Goal: Transaction & Acquisition: Purchase product/service

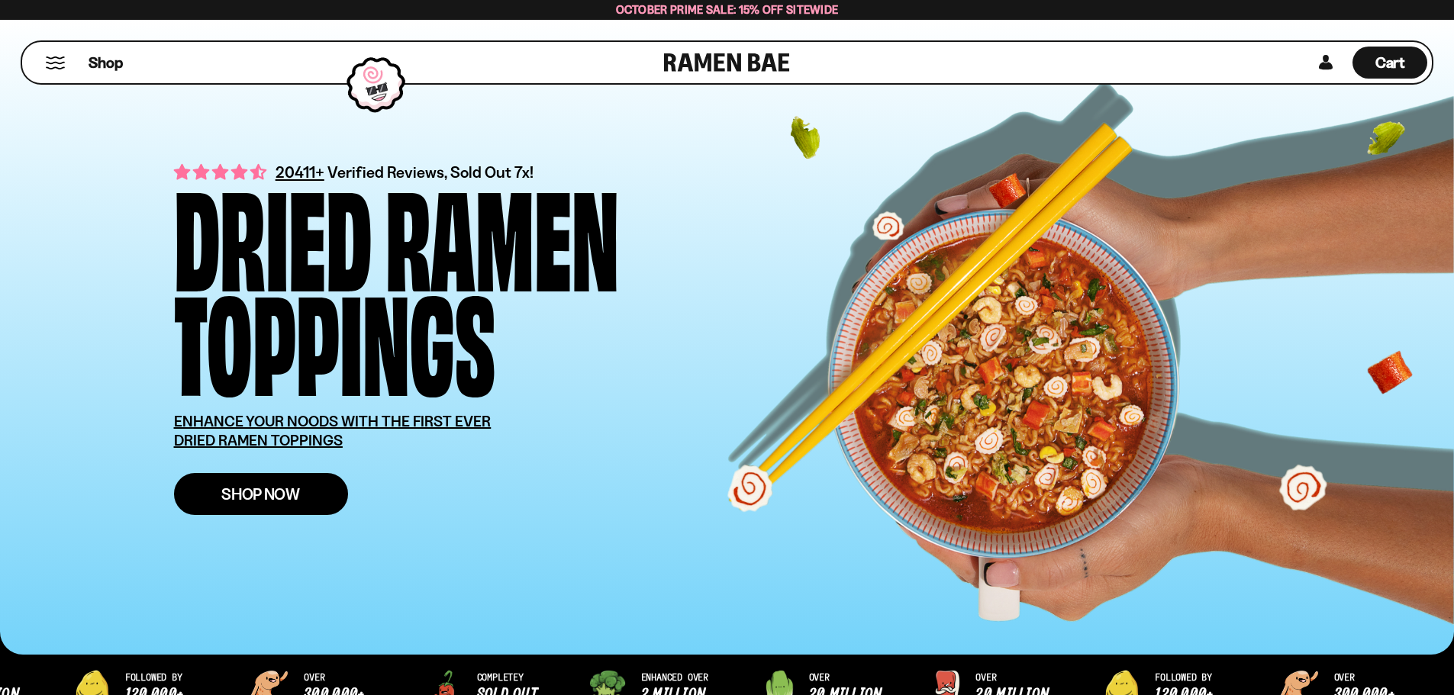
click at [256, 505] on link "Shop Now" at bounding box center [261, 494] width 174 height 42
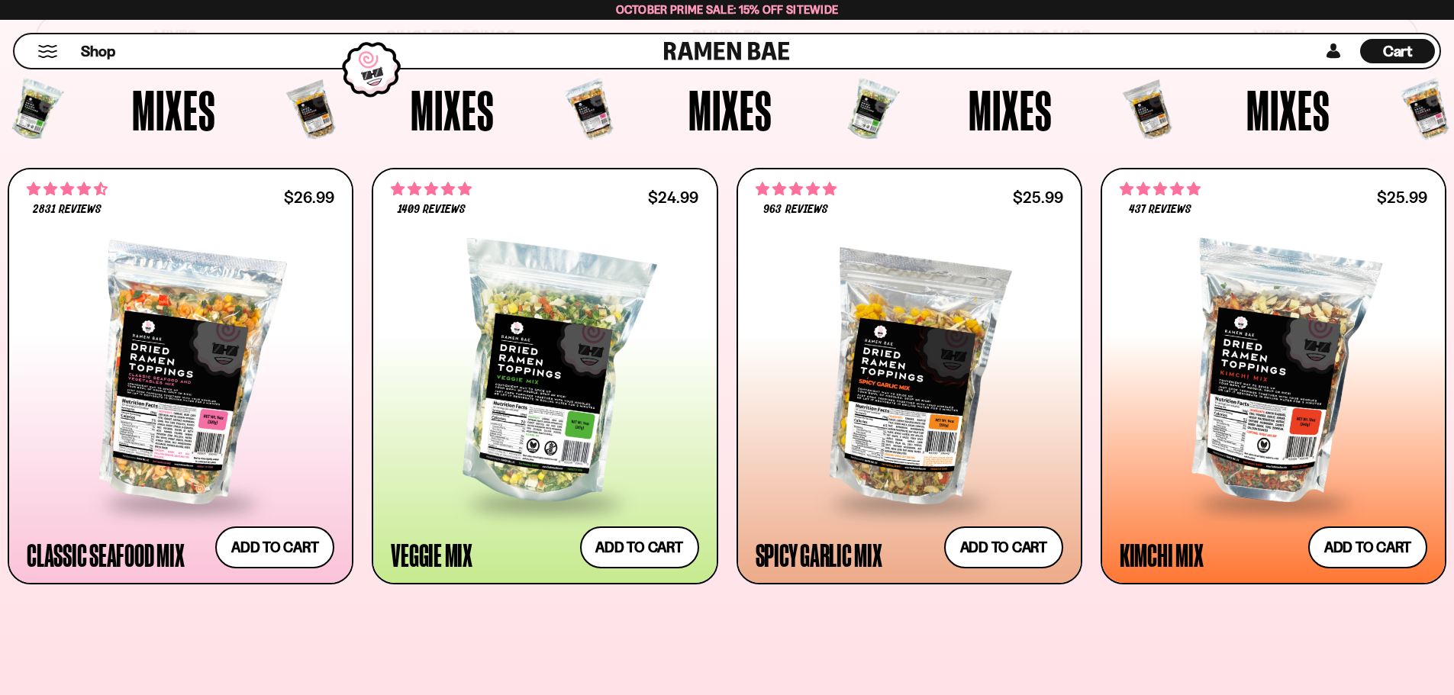
scroll to position [611, 0]
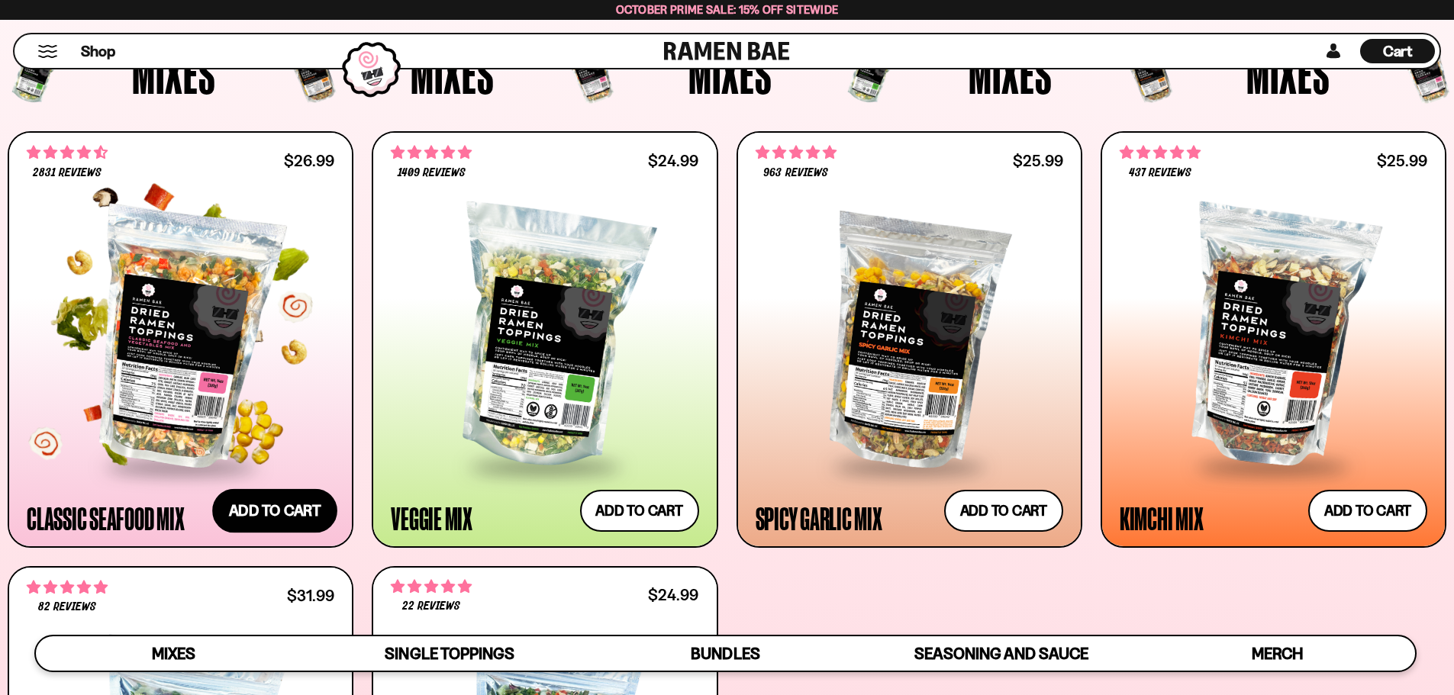
click at [274, 505] on button "Add to cart Add ― Regular price $26.99 Regular price Sale price $26.99 Unit pri…" at bounding box center [274, 511] width 125 height 44
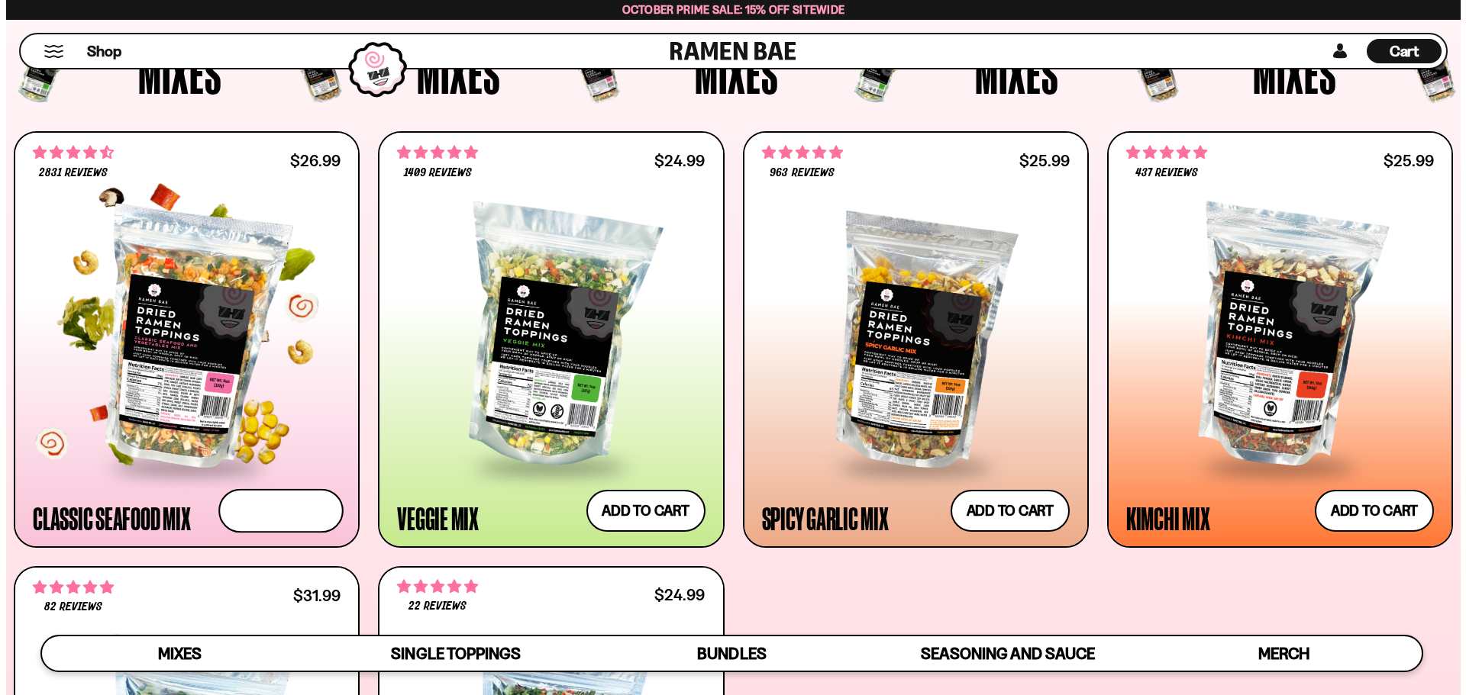
scroll to position [613, 0]
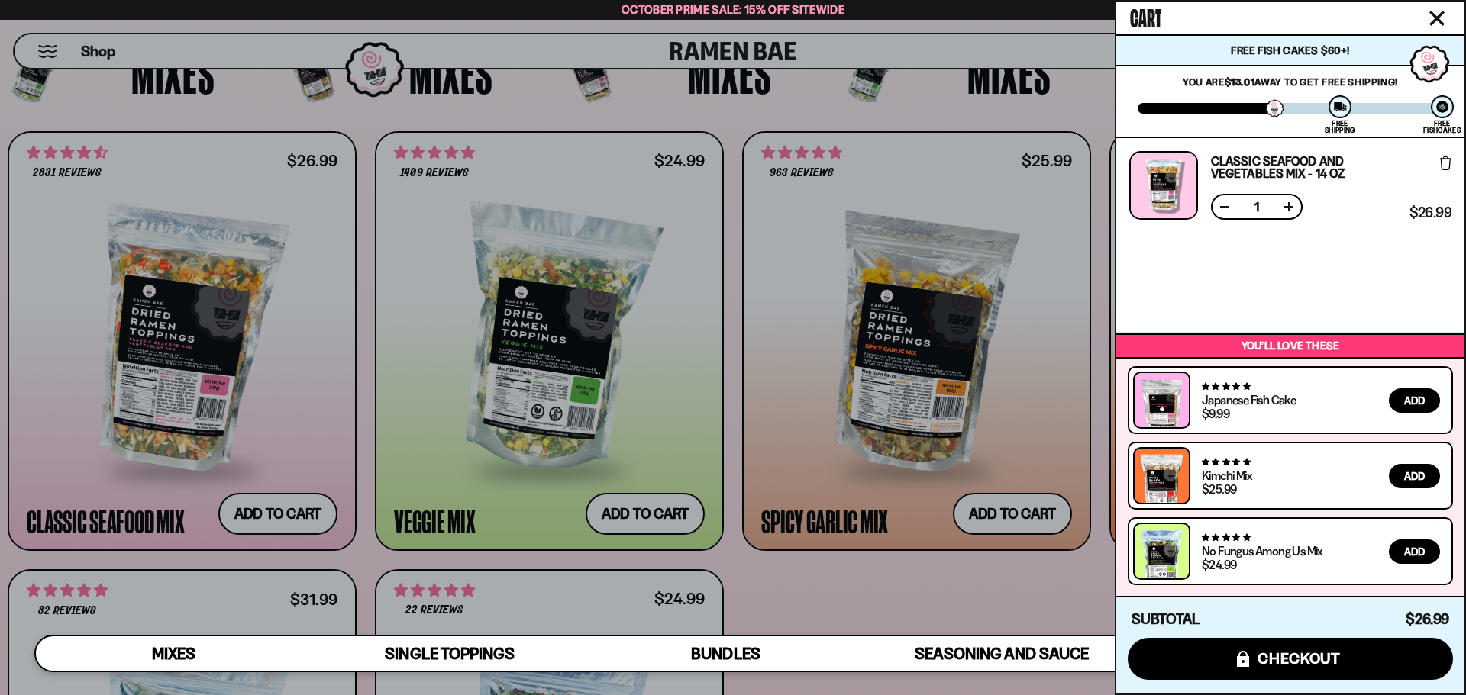
click at [1436, 14] on icon "Close cart" at bounding box center [1436, 18] width 15 height 15
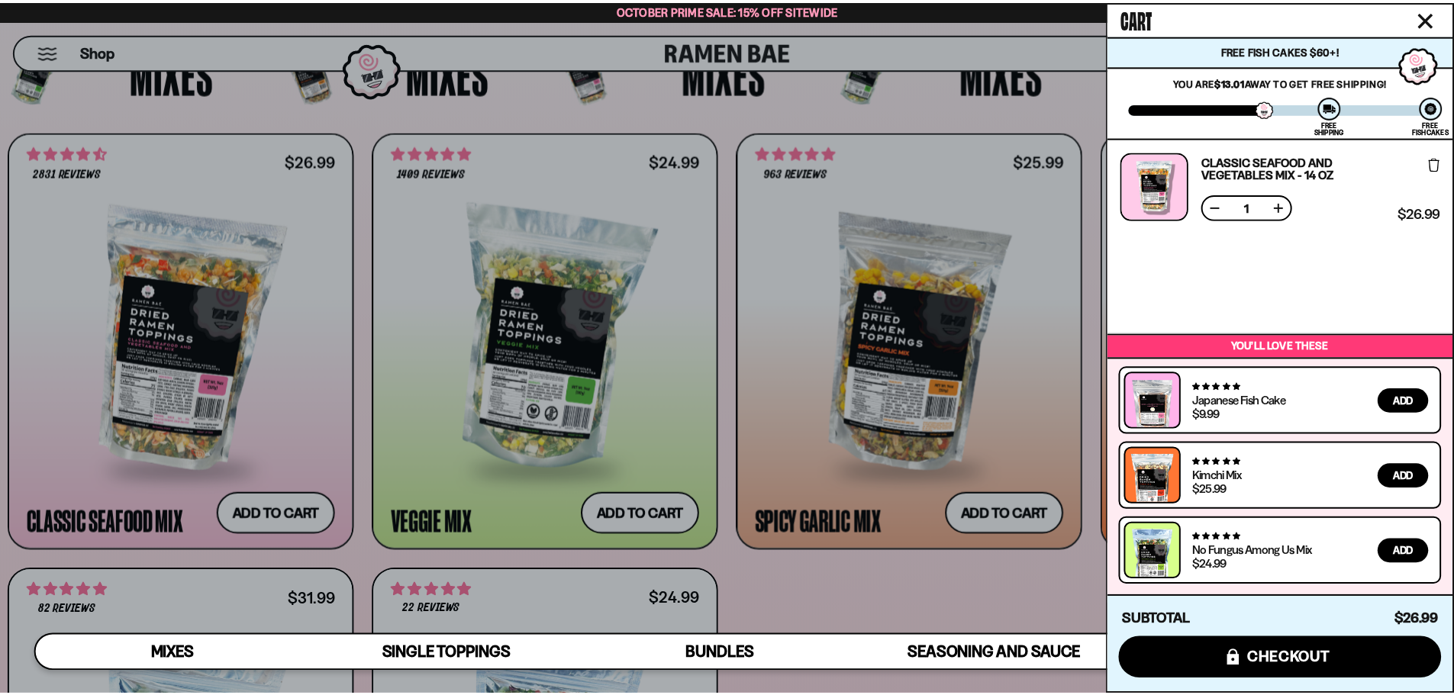
scroll to position [611, 0]
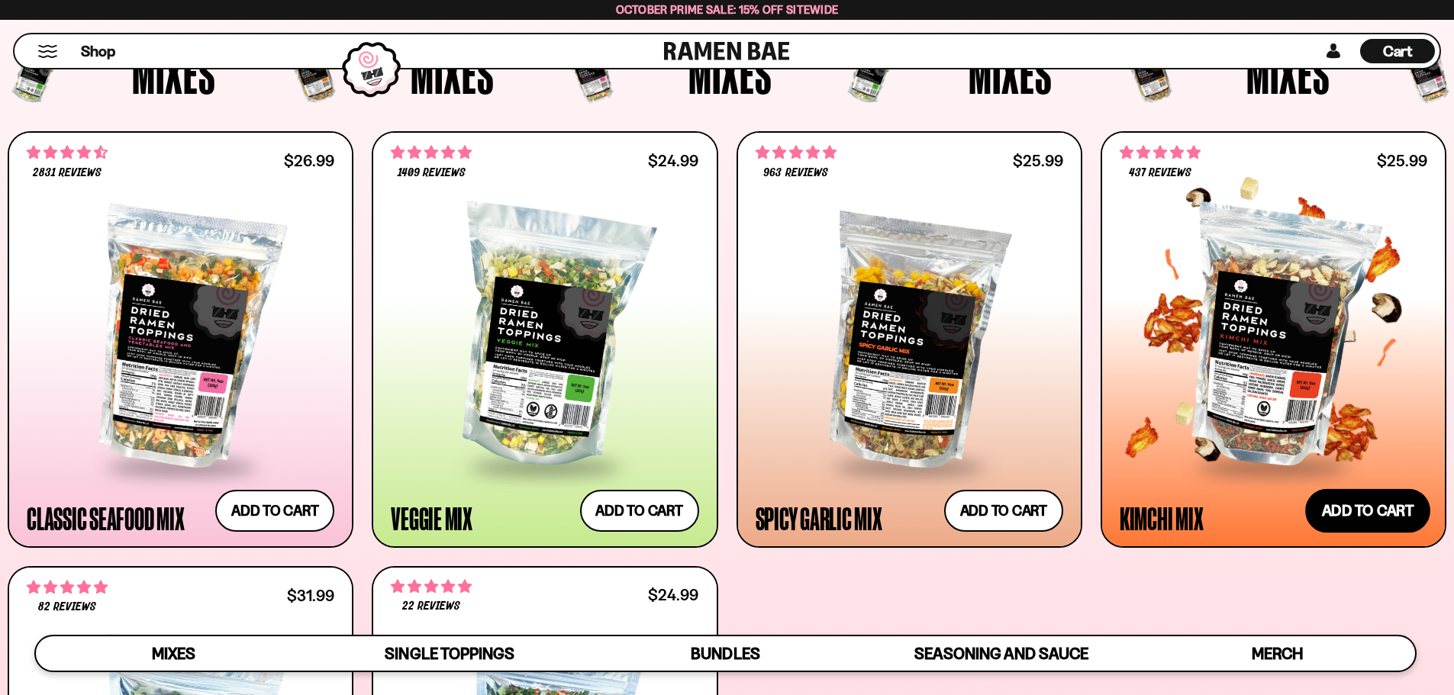
click at [1369, 513] on button "Add to cart Add ― Regular price $25.99 Regular price Sale price $25.99 Unit pri…" at bounding box center [1367, 511] width 125 height 44
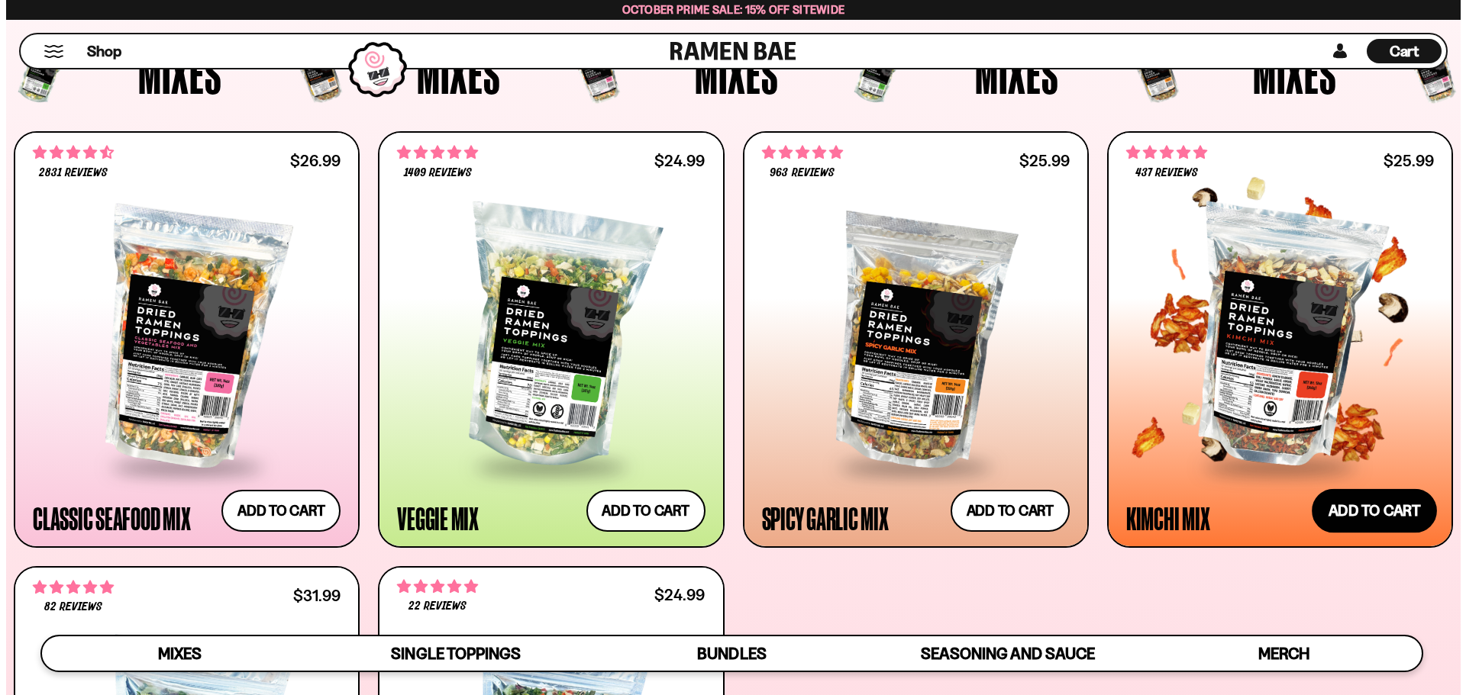
scroll to position [613, 0]
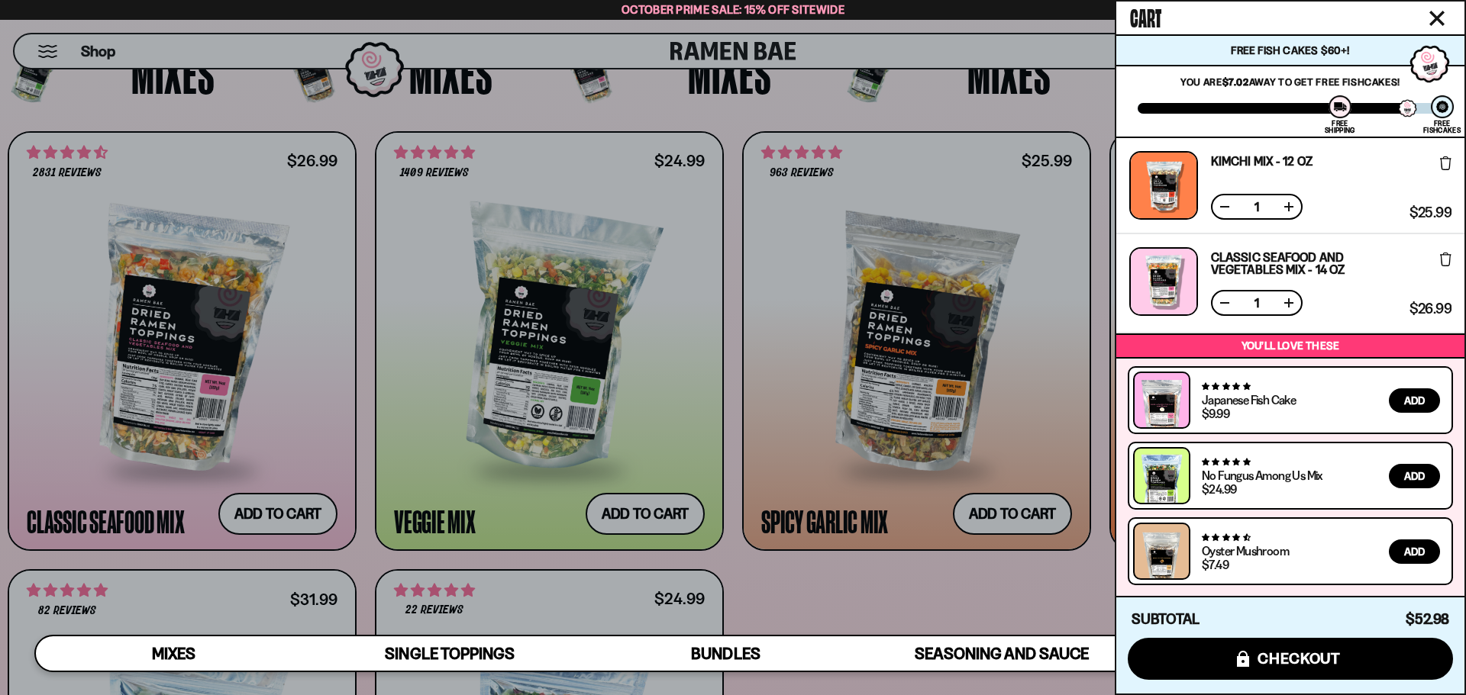
click at [1433, 15] on icon "Close cart" at bounding box center [1437, 18] width 14 height 14
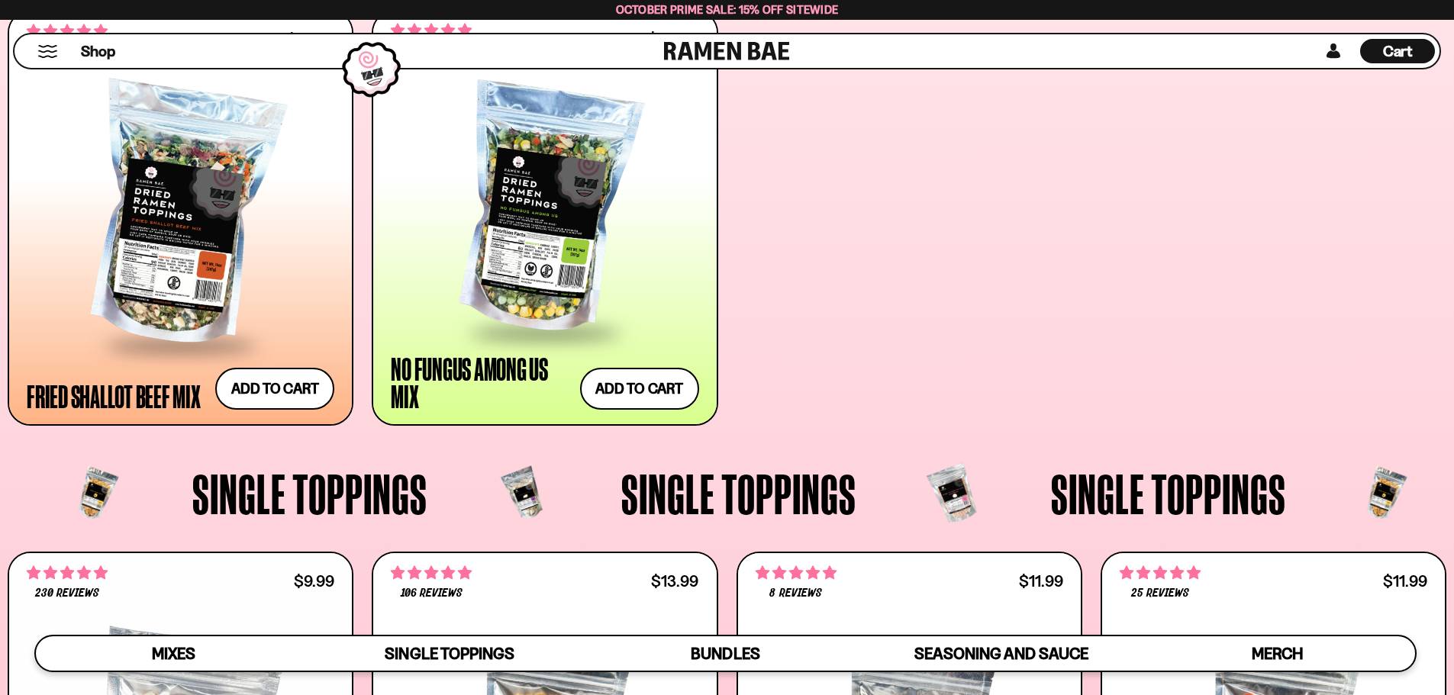
scroll to position [1221, 0]
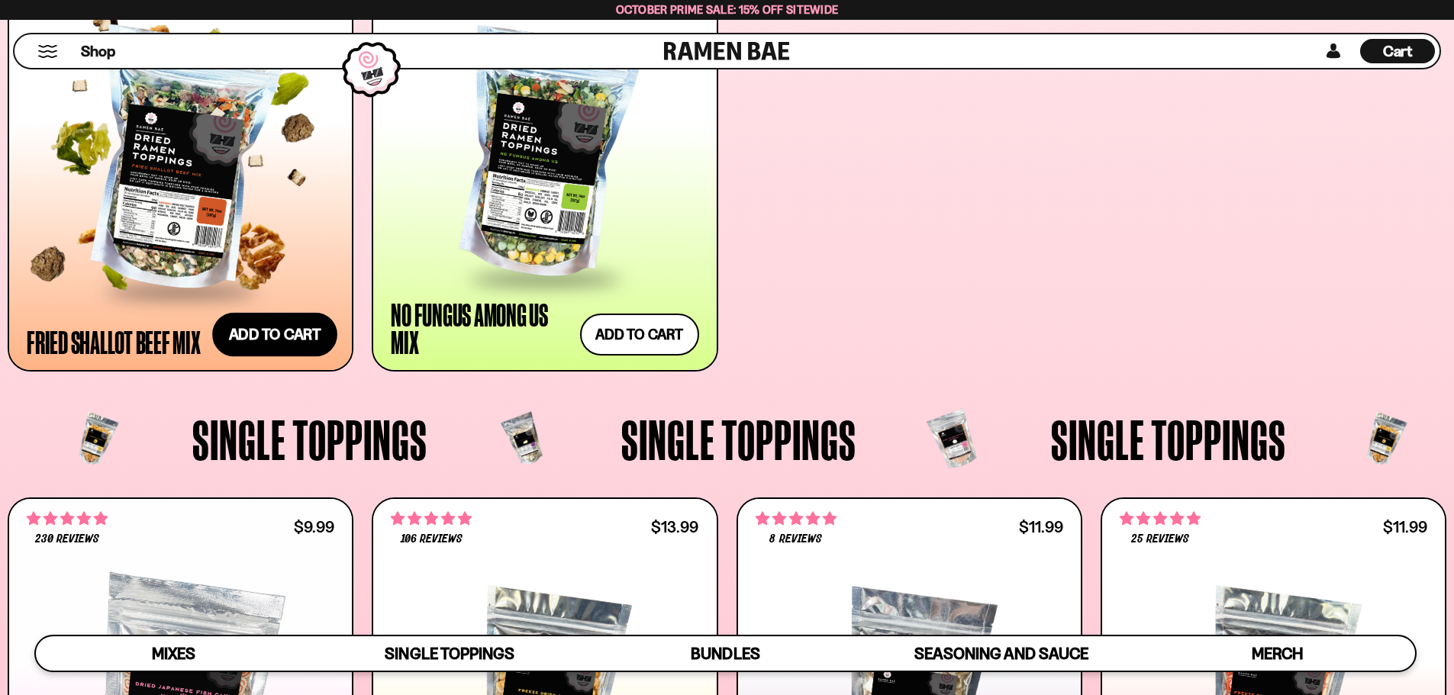
click at [289, 341] on button "Add to cart Add ― Regular price $31.99 Regular price Sale price $31.99 Unit pri…" at bounding box center [274, 335] width 125 height 44
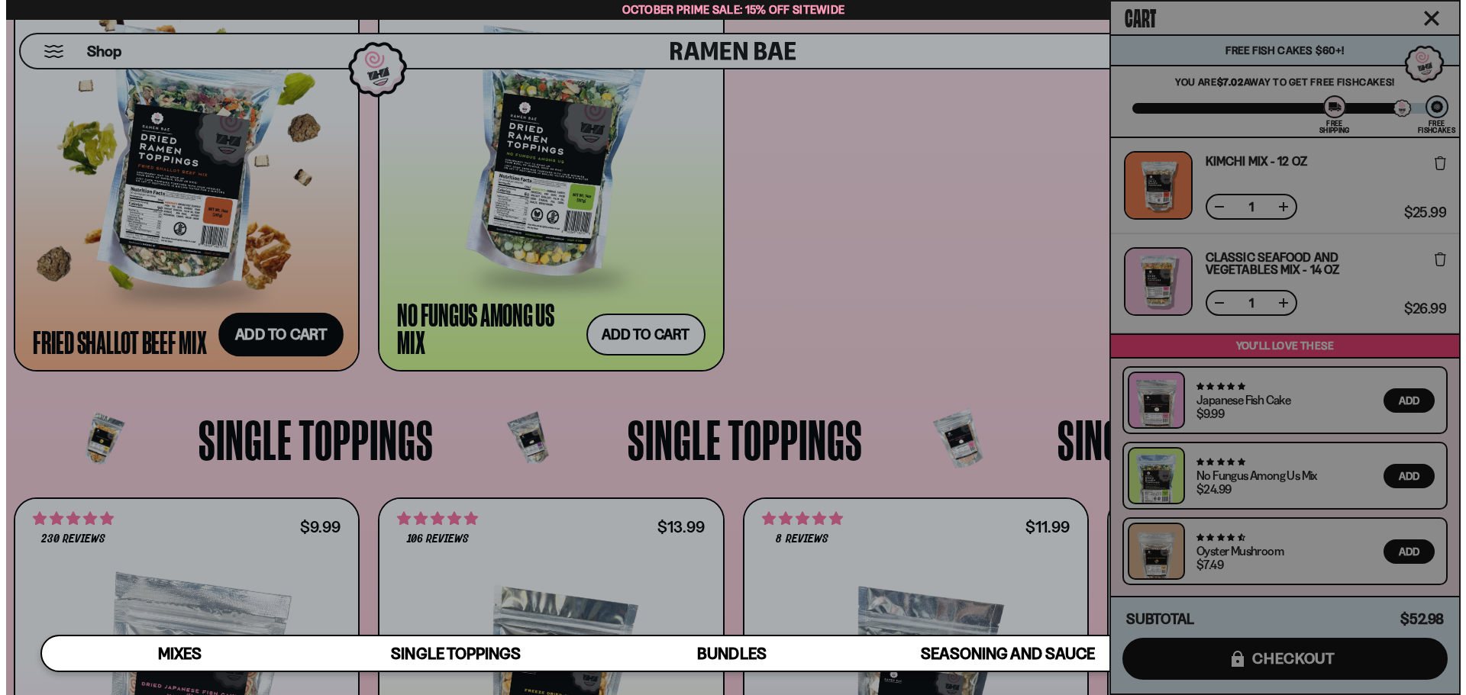
scroll to position [1227, 0]
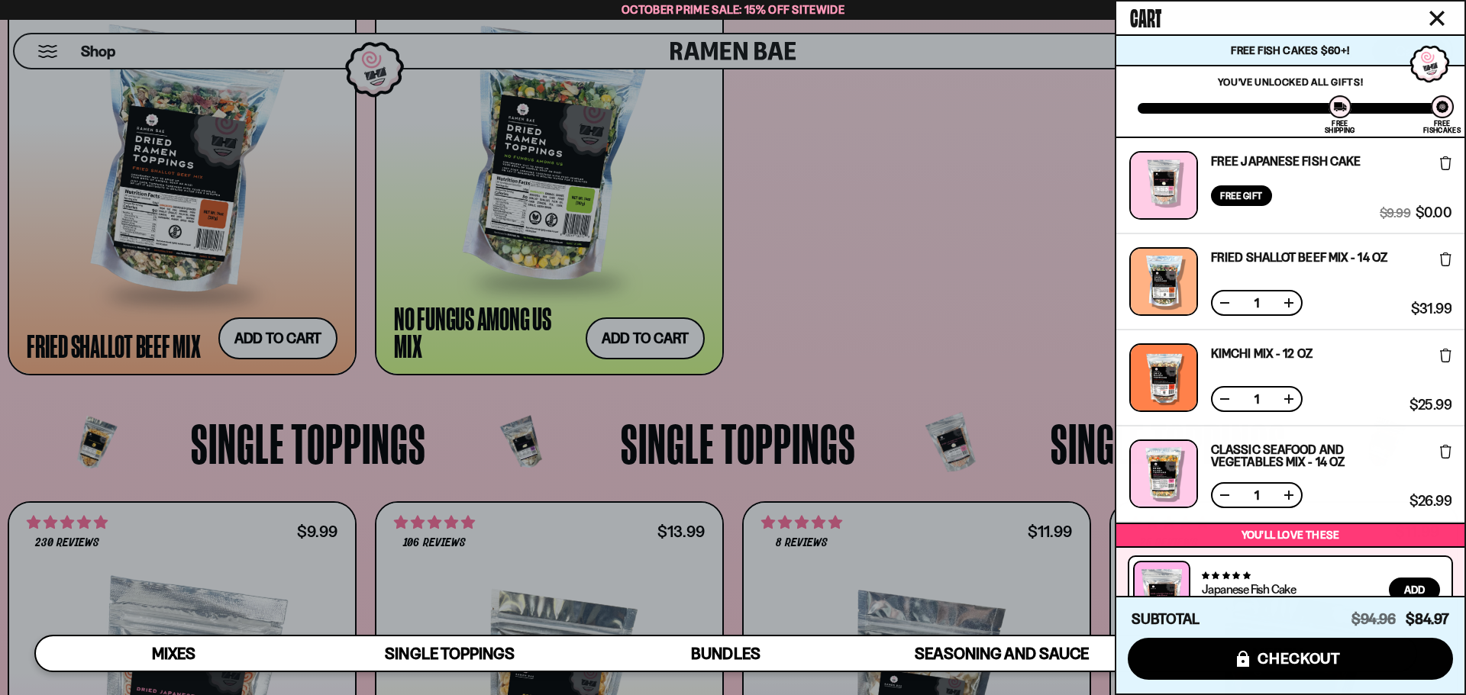
click at [1438, 9] on button "Close cart" at bounding box center [1436, 18] width 23 height 23
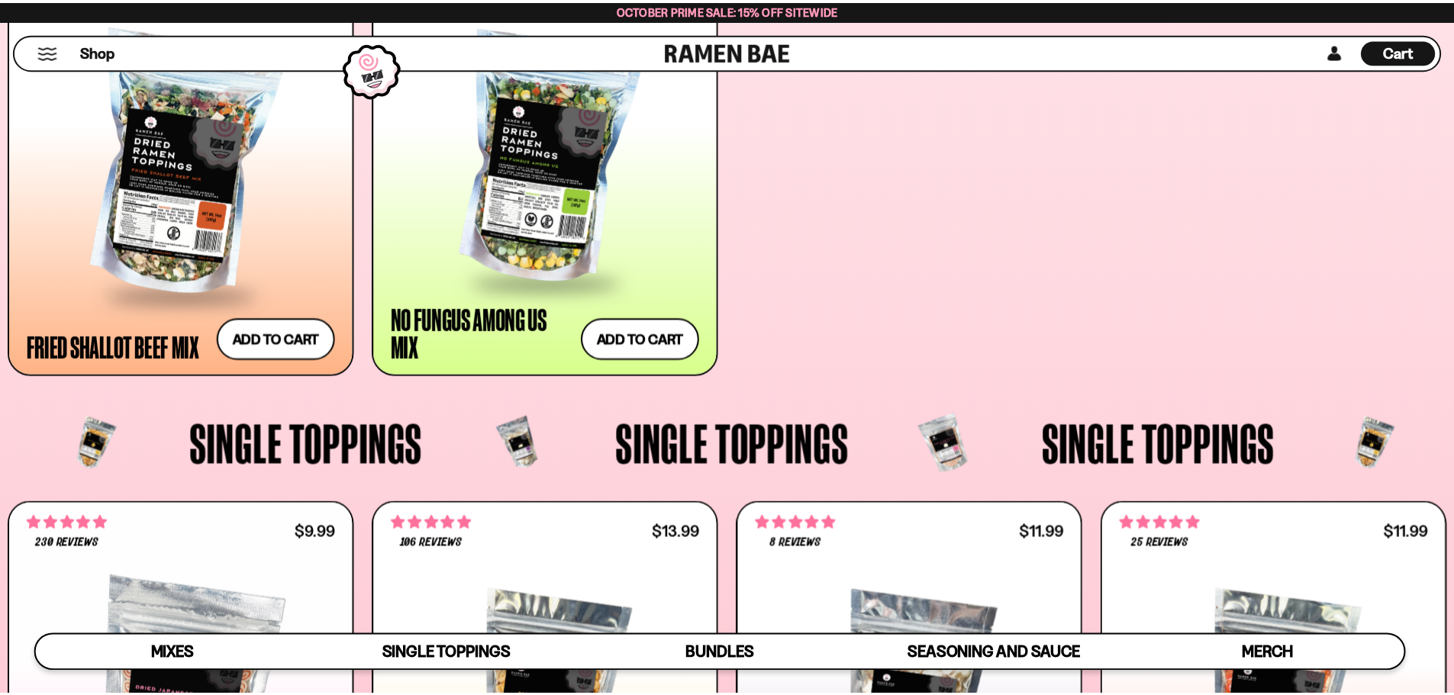
scroll to position [1221, 0]
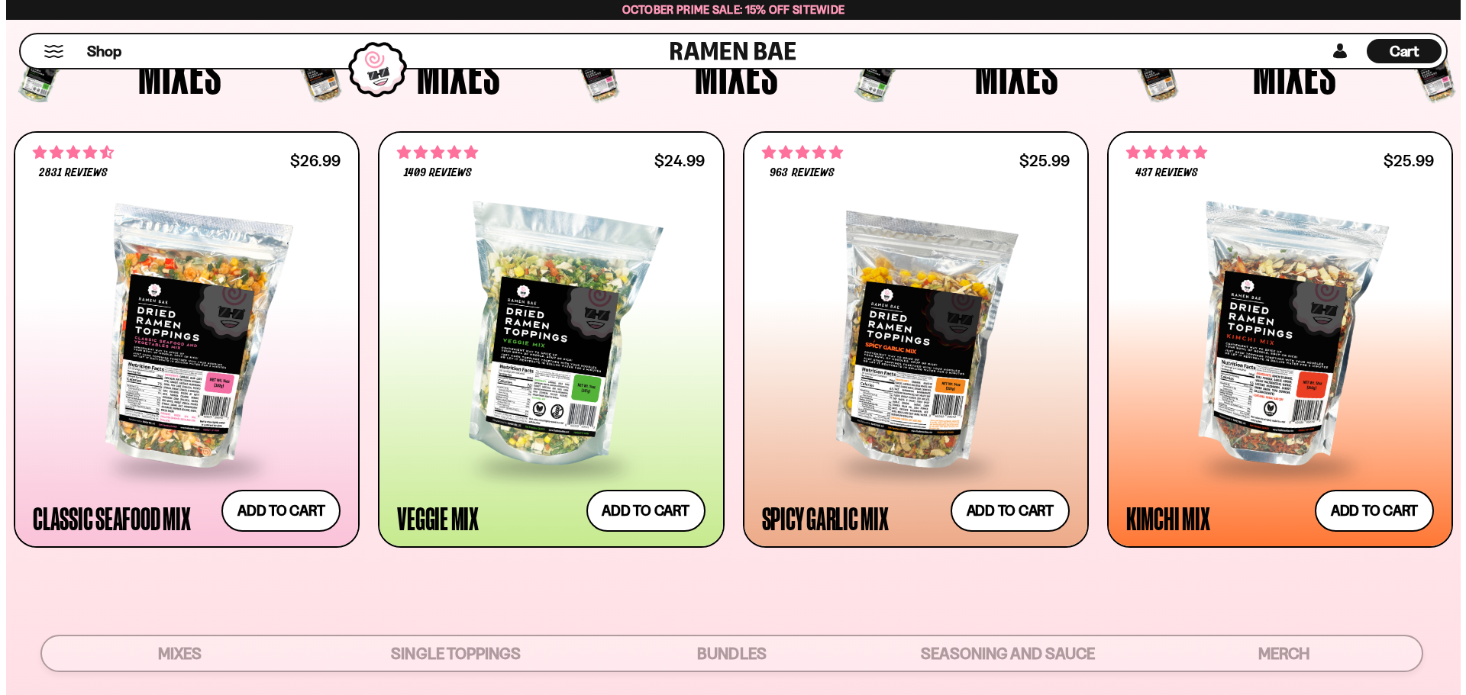
scroll to position [0, 0]
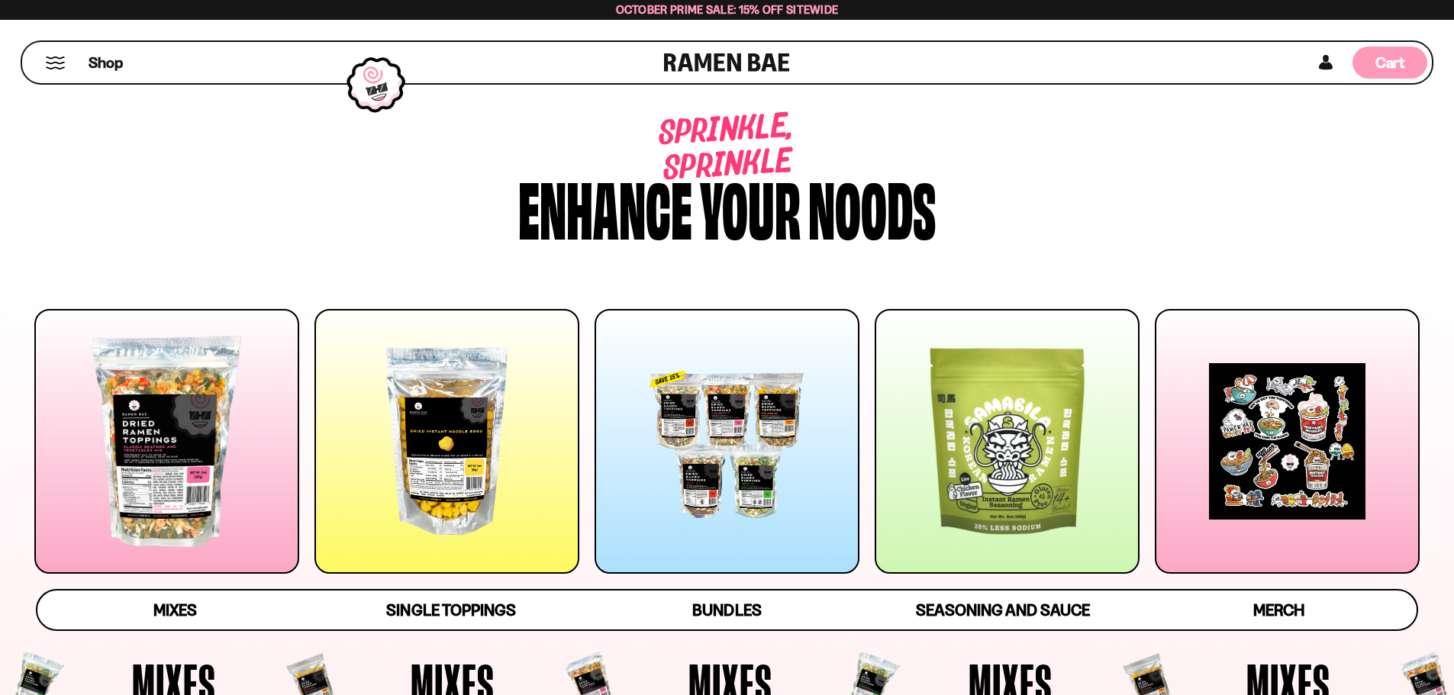
click at [1384, 62] on span "Cart" at bounding box center [1390, 62] width 30 height 18
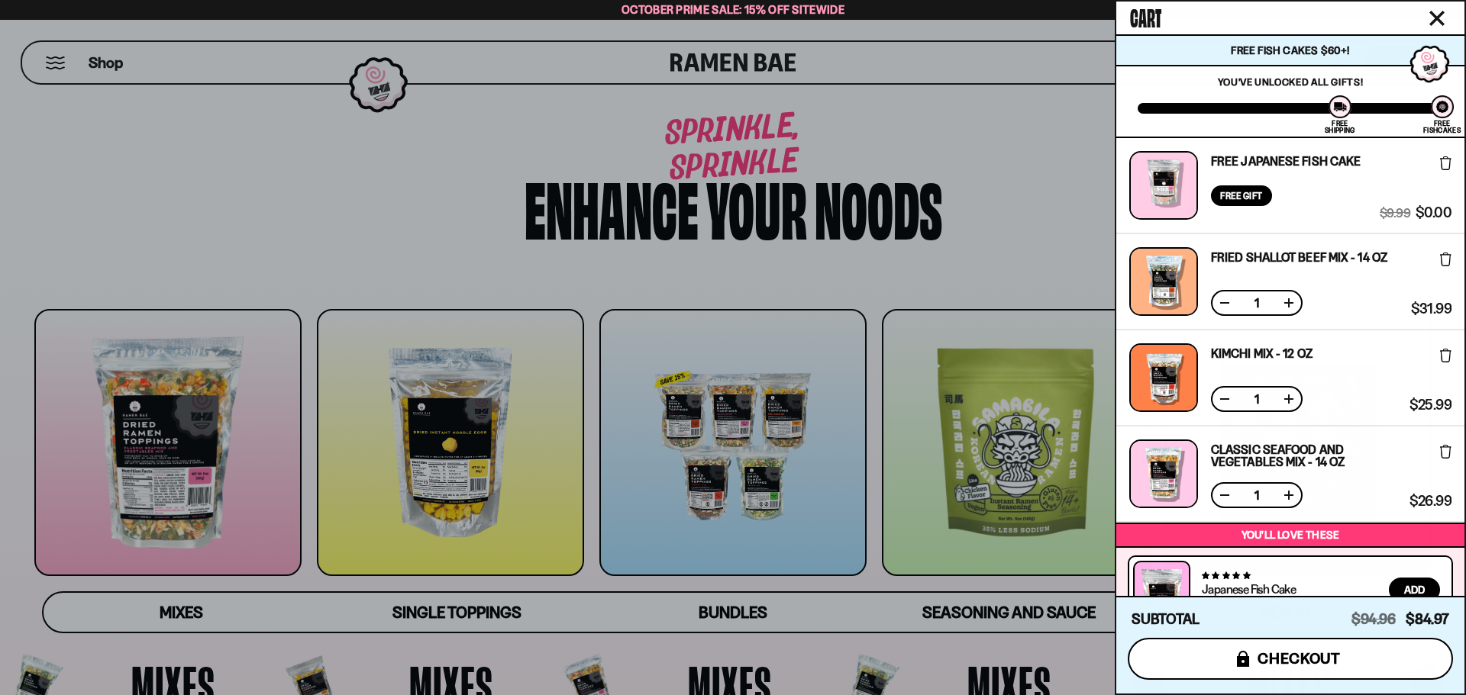
click at [1284, 659] on span "checkout" at bounding box center [1298, 658] width 83 height 17
